Goal: Find specific page/section: Find specific page/section

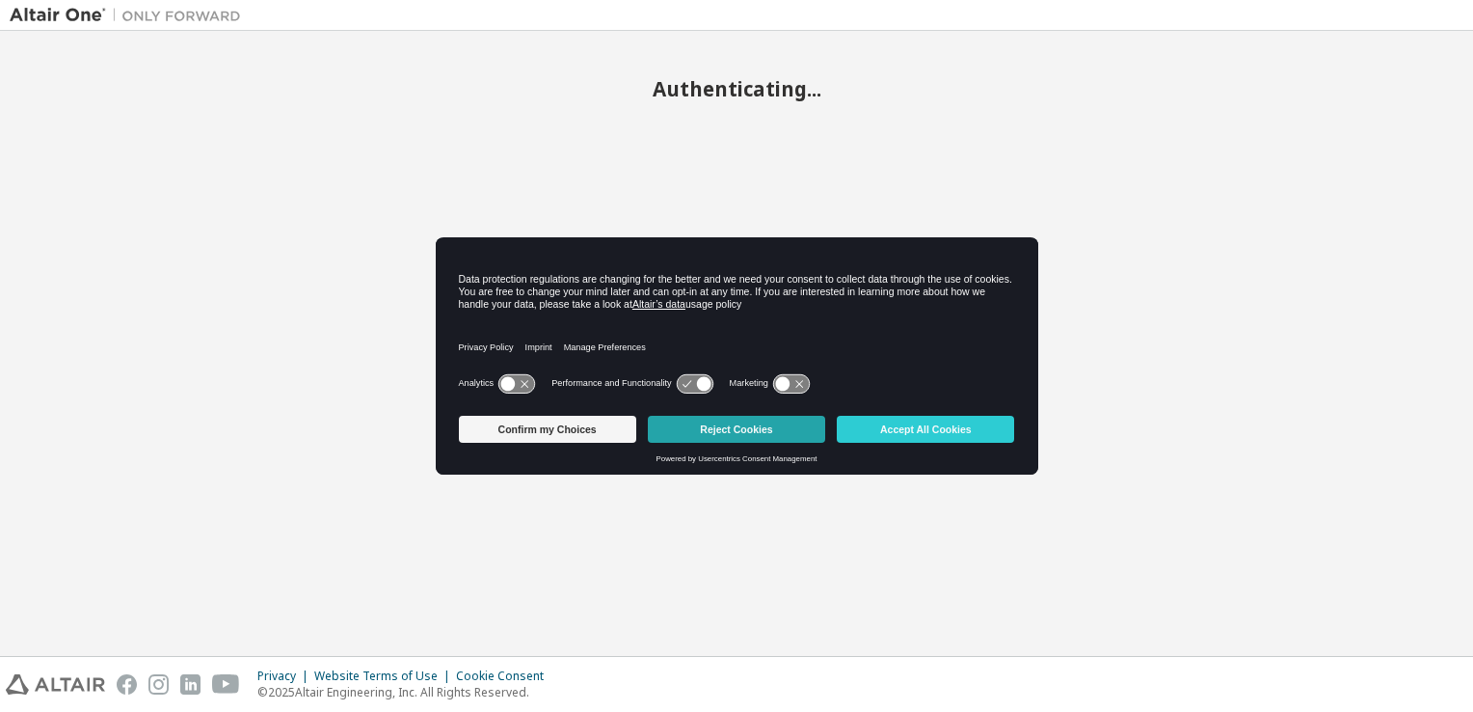
click at [771, 427] on button "Reject Cookies" at bounding box center [736, 429] width 177 height 27
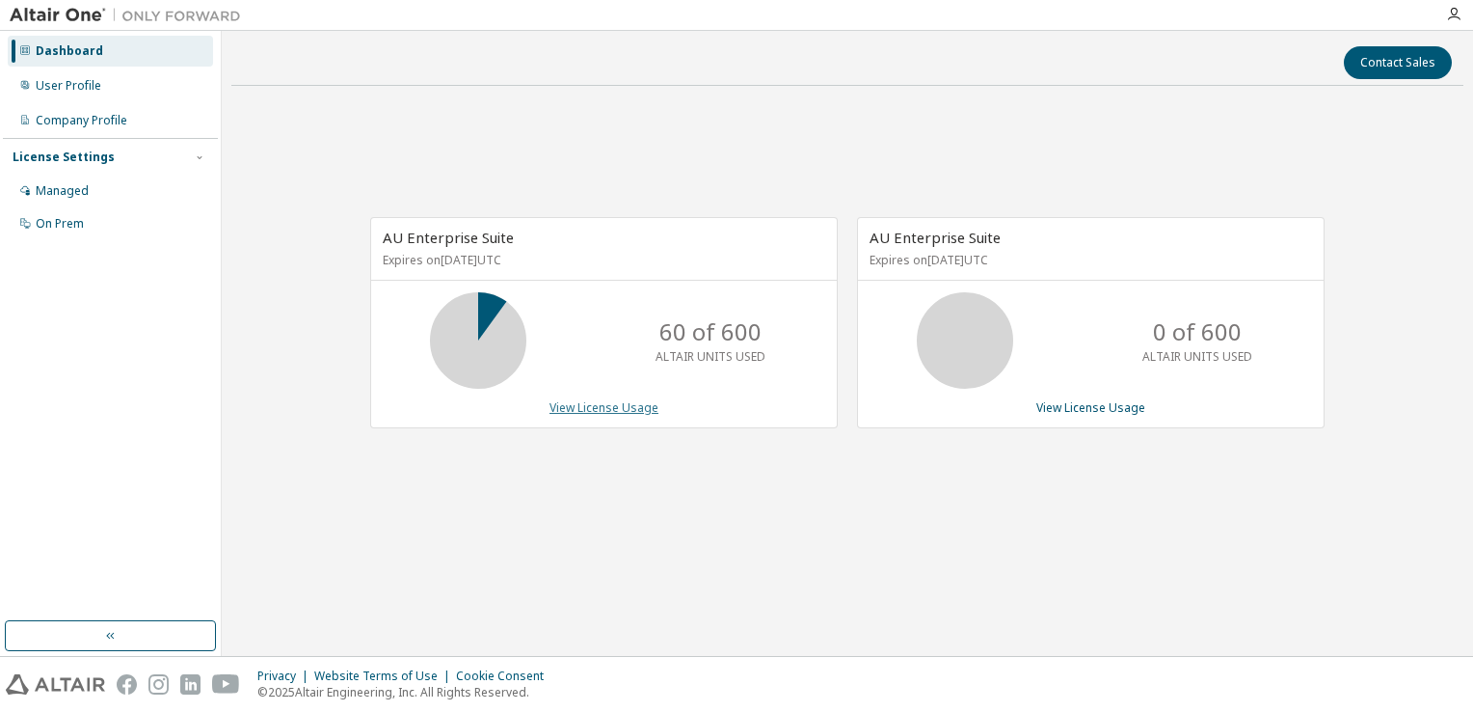
click at [613, 407] on link "View License Usage" at bounding box center [604, 407] width 109 height 16
